Goal: Task Accomplishment & Management: Complete application form

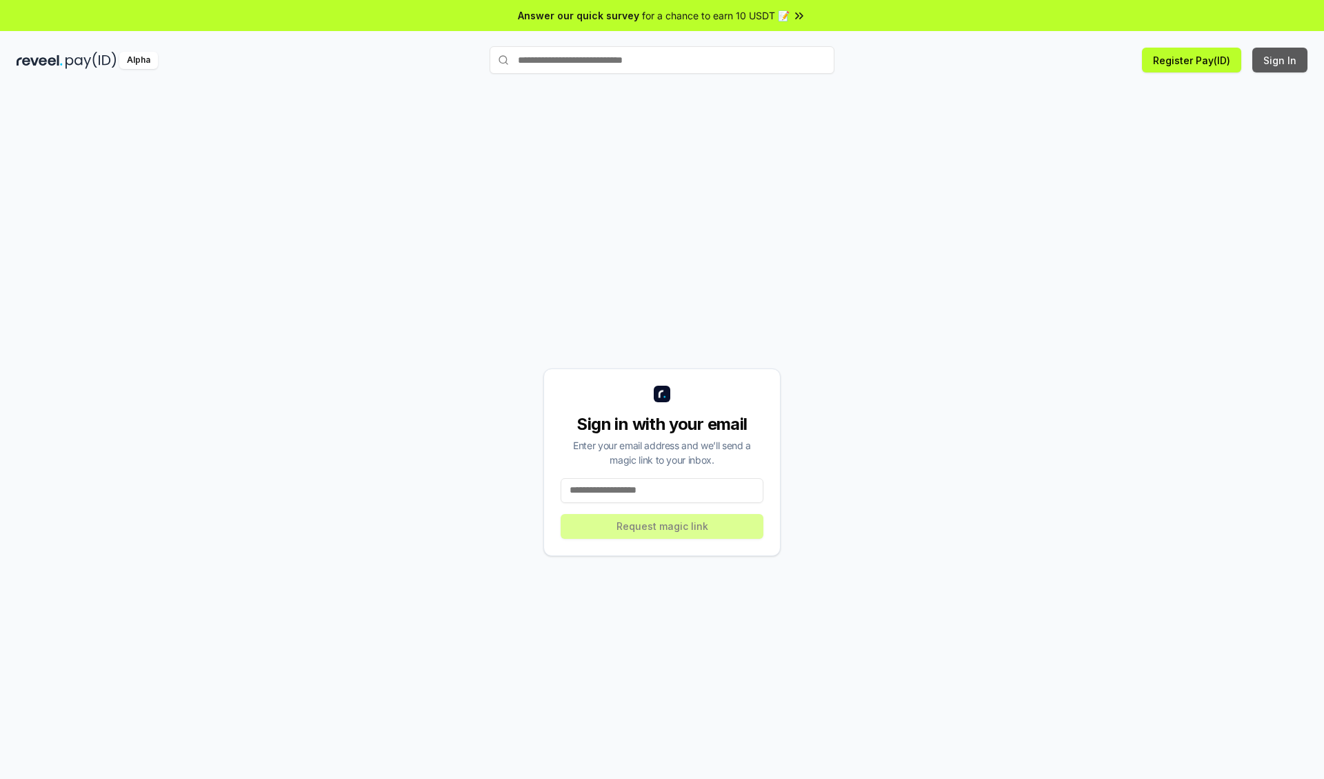
click at [1281, 60] on button "Sign In" at bounding box center [1280, 60] width 55 height 25
type input "**********"
click at [662, 526] on button "Request magic link" at bounding box center [662, 526] width 203 height 25
